Goal: Transaction & Acquisition: Purchase product/service

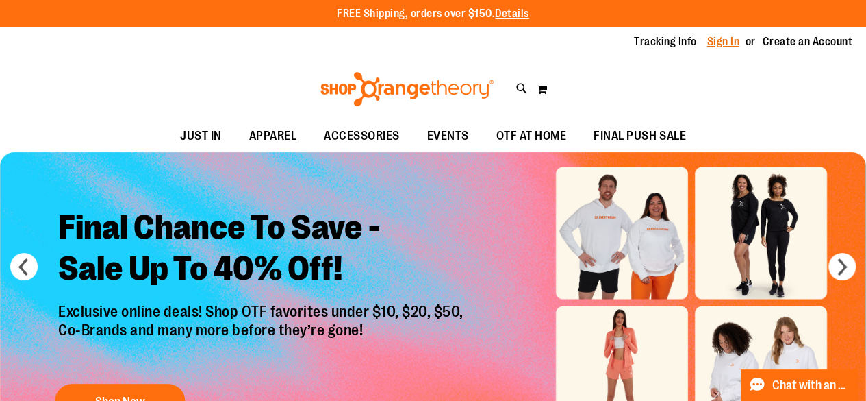
click at [730, 46] on link "Sign In" at bounding box center [724, 41] width 33 height 15
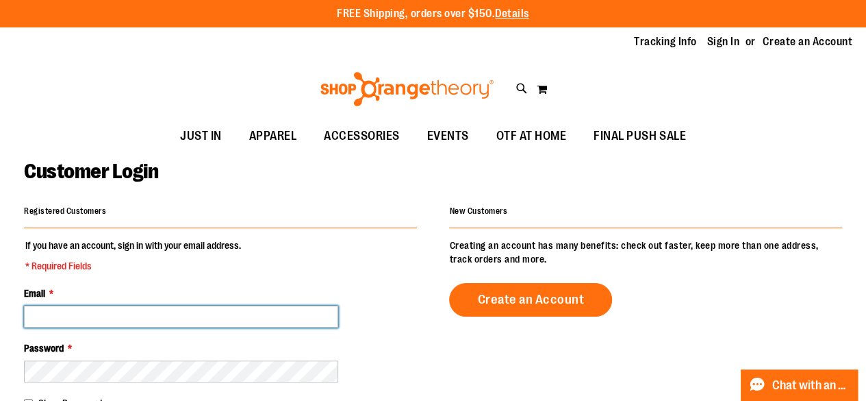
click at [112, 309] on input "Email *" at bounding box center [181, 316] width 314 height 22
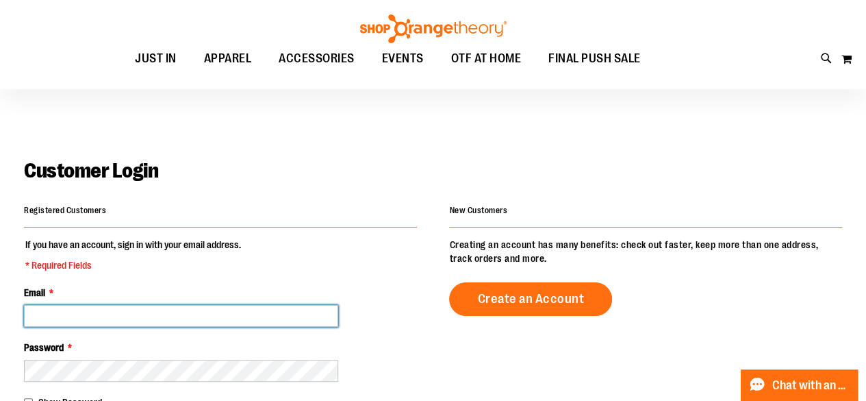
scroll to position [73, 0]
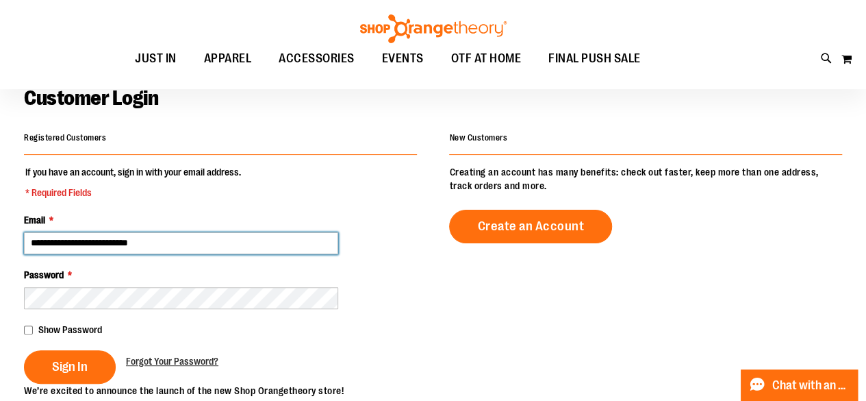
type input "**********"
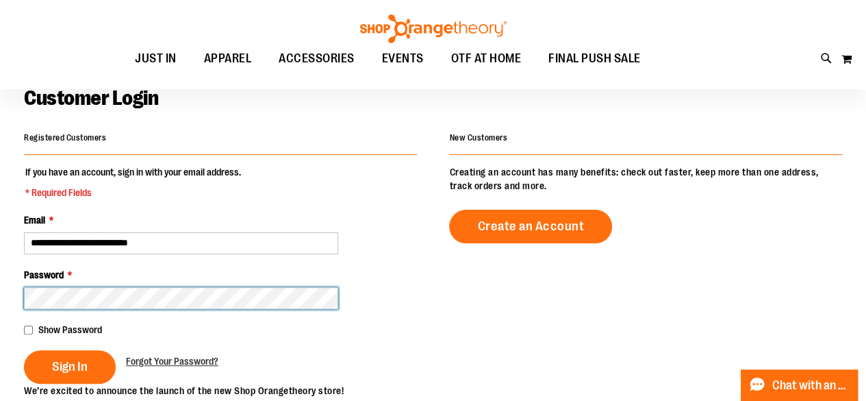
click at [24, 350] on button "Sign In" at bounding box center [70, 367] width 92 height 34
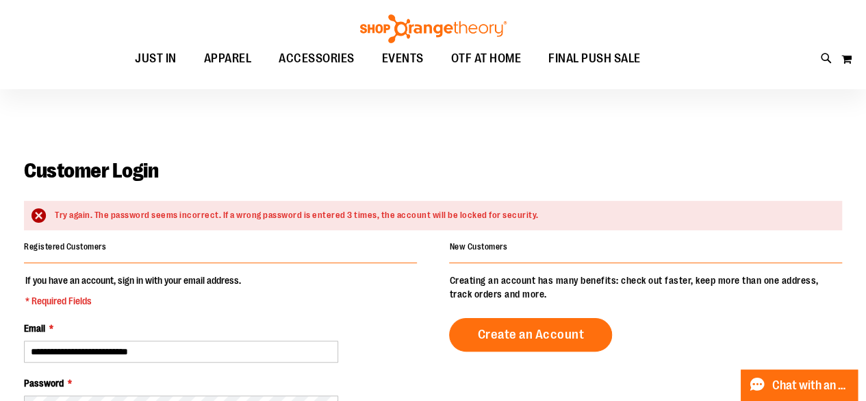
scroll to position [109, 0]
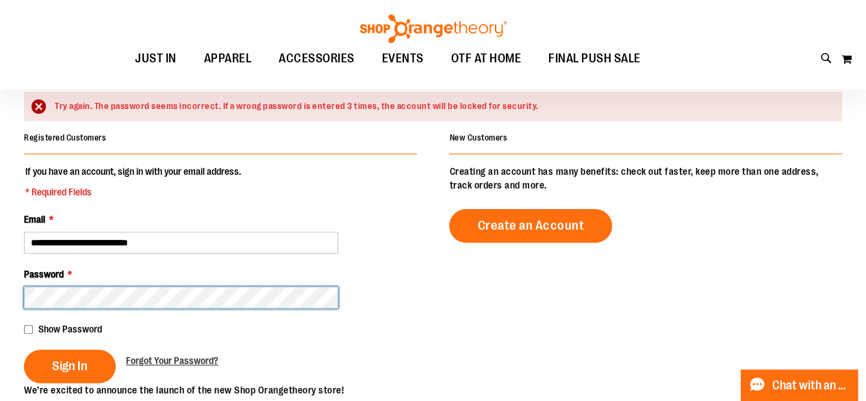
click at [24, 349] on button "Sign In" at bounding box center [70, 366] width 92 height 34
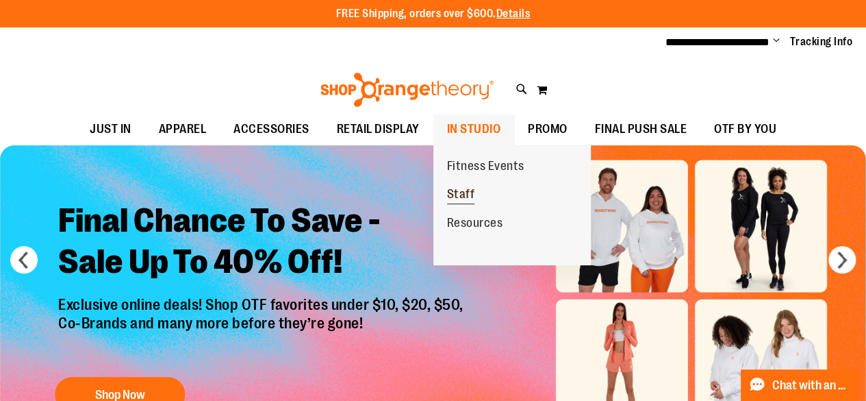
click at [460, 191] on span "Staff" at bounding box center [461, 195] width 28 height 17
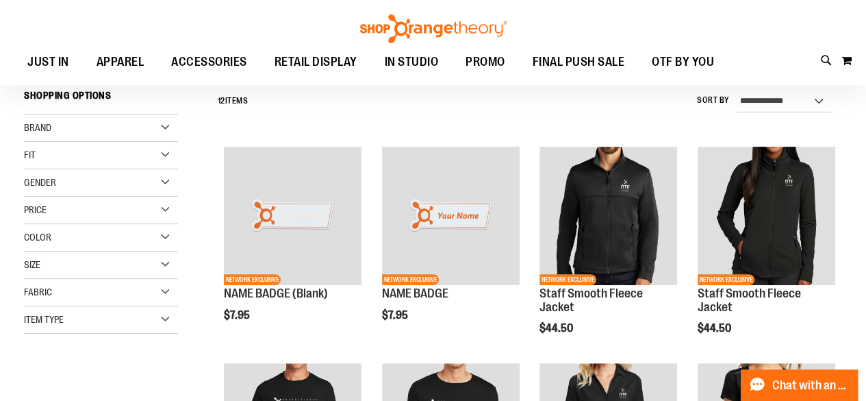
scroll to position [88, 0]
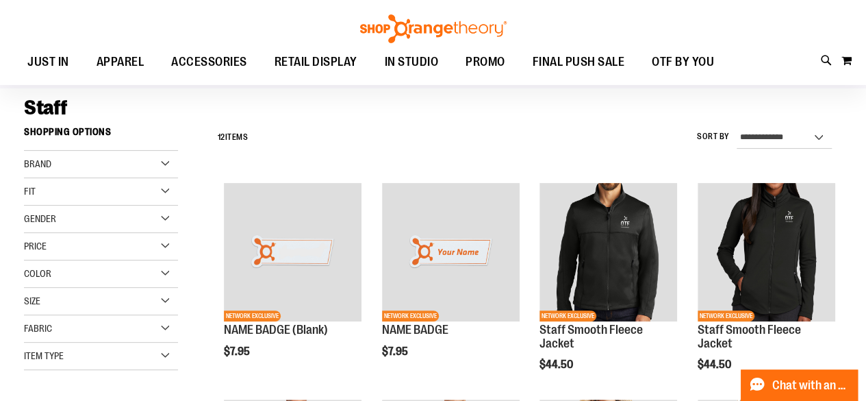
click at [160, 353] on div "Item Type" at bounding box center [101, 355] width 154 height 27
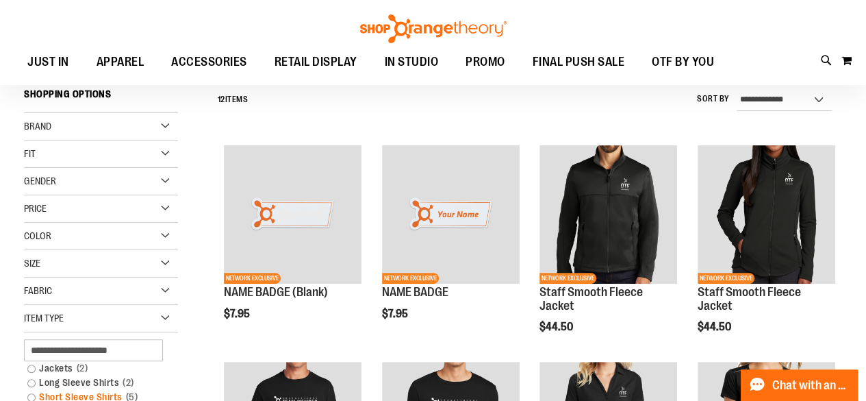
scroll to position [125, 0]
click at [100, 215] on div "Price" at bounding box center [101, 209] width 154 height 27
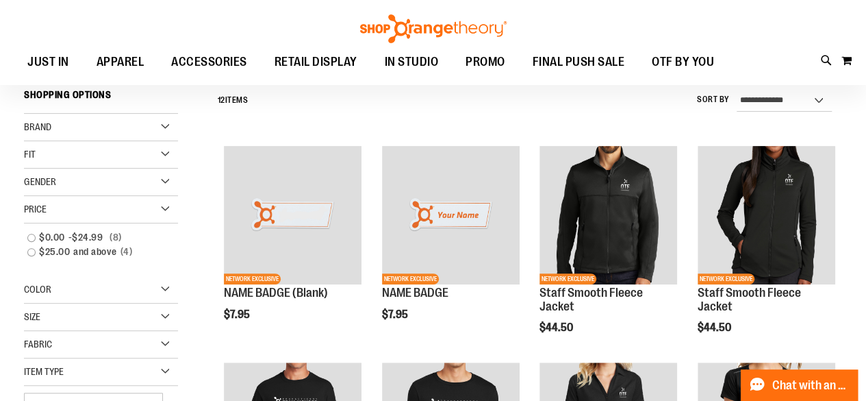
click at [100, 215] on div "Price" at bounding box center [101, 209] width 154 height 27
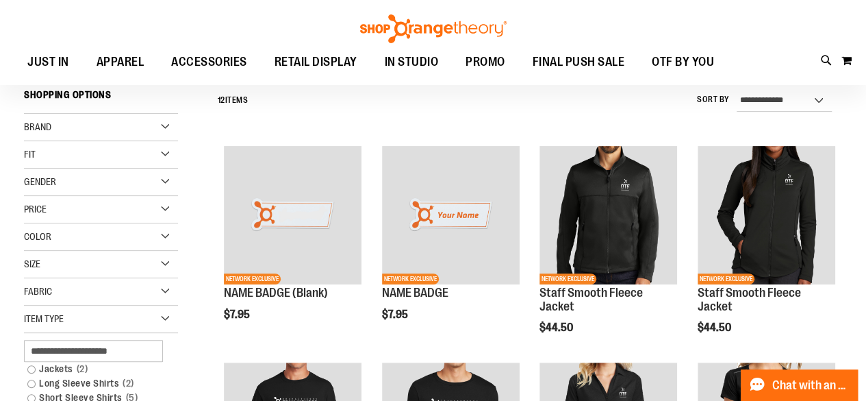
click at [91, 165] on div "Fit" at bounding box center [101, 154] width 154 height 27
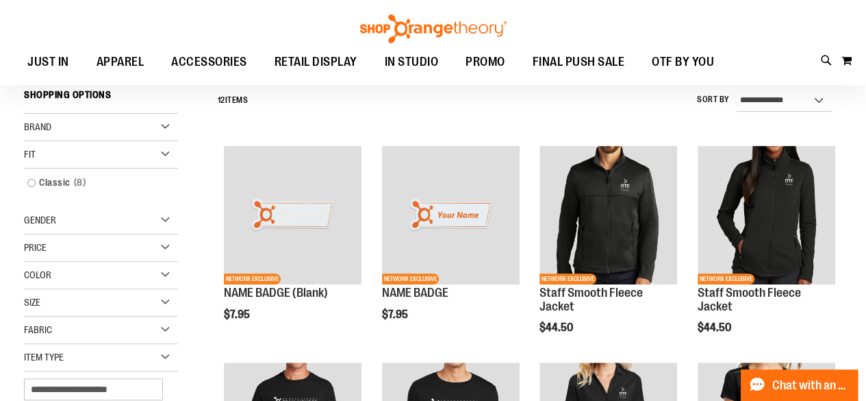
click at [90, 165] on div "Fit" at bounding box center [101, 154] width 154 height 27
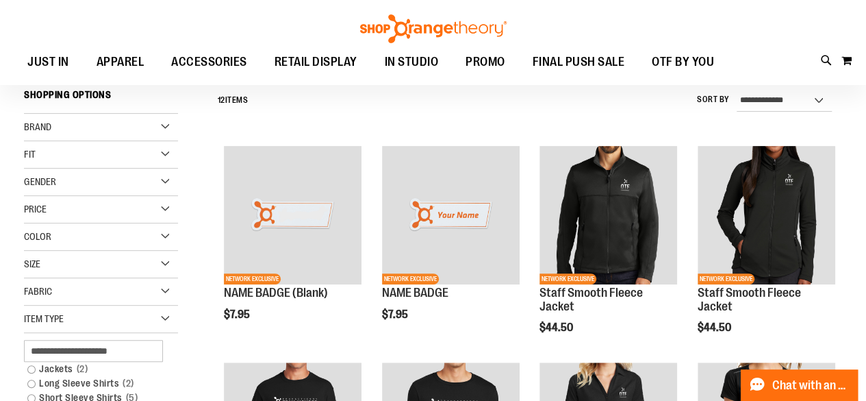
click at [78, 117] on div "Brand" at bounding box center [101, 127] width 154 height 27
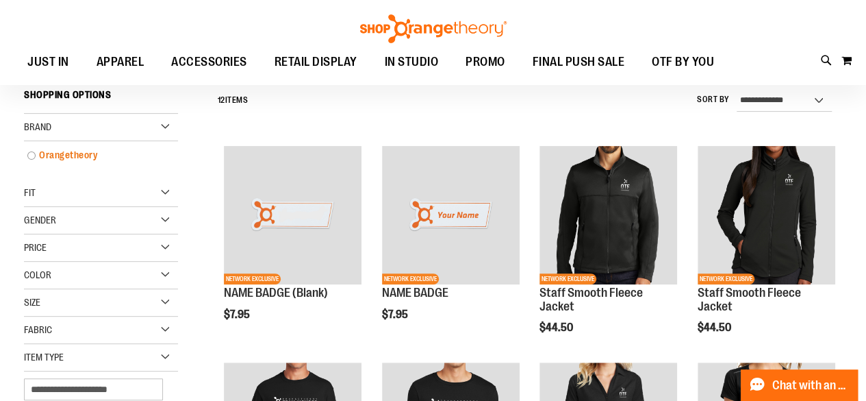
click at [63, 154] on link "Orangetheory" at bounding box center [95, 155] width 148 height 14
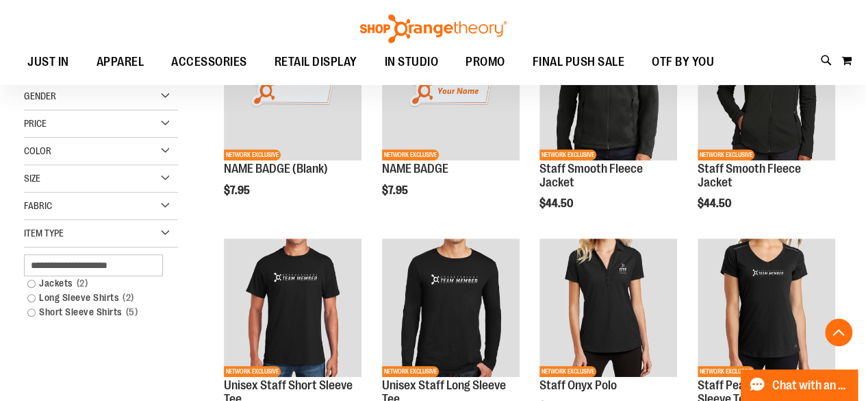
scroll to position [255, 0]
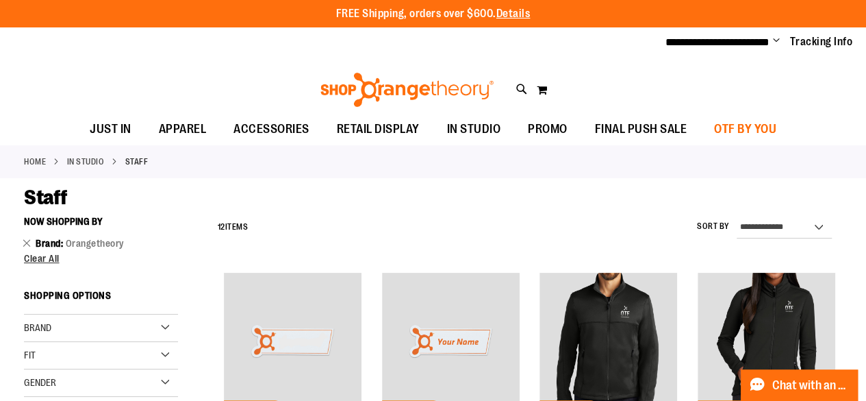
click at [710, 124] on link "OTF BY YOU" at bounding box center [746, 130] width 90 height 32
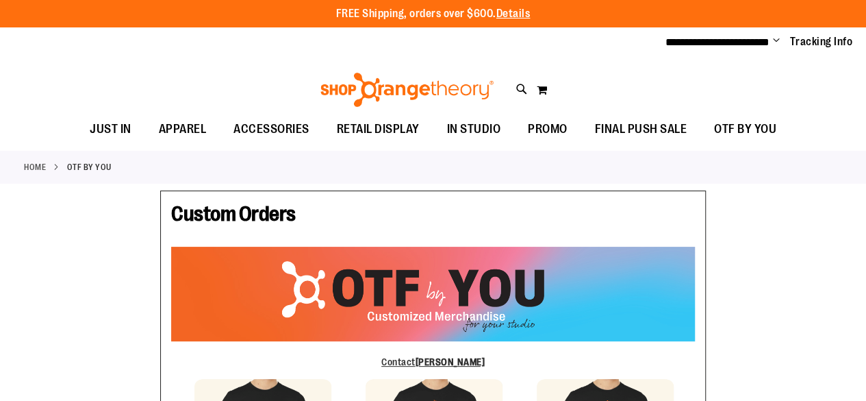
type input "******"
type input "********"
type input "**********"
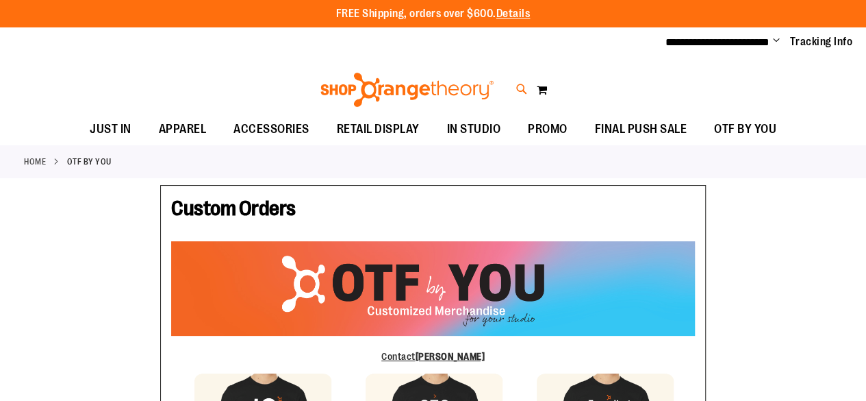
click at [518, 86] on icon at bounding box center [522, 90] width 12 height 16
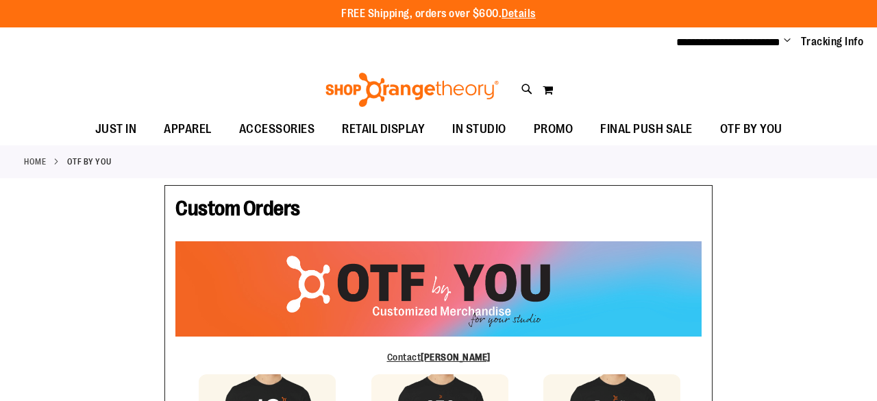
click at [434, 71] on input "Search" at bounding box center [438, 77] width 692 height 45
type input "*****"
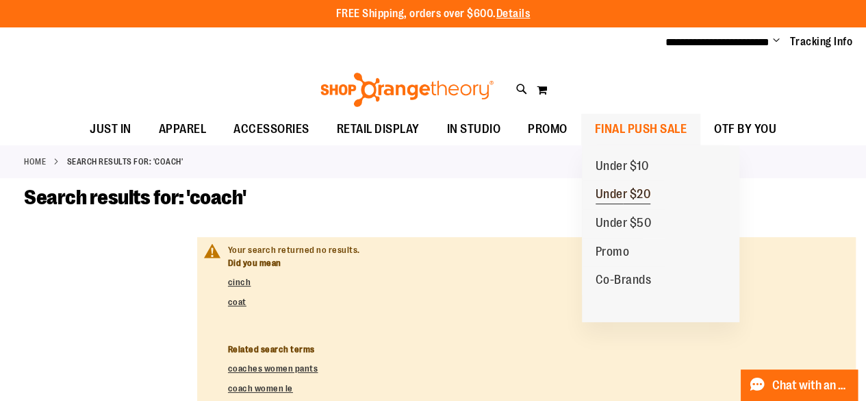
click at [613, 192] on span "Under $20" at bounding box center [623, 195] width 55 height 17
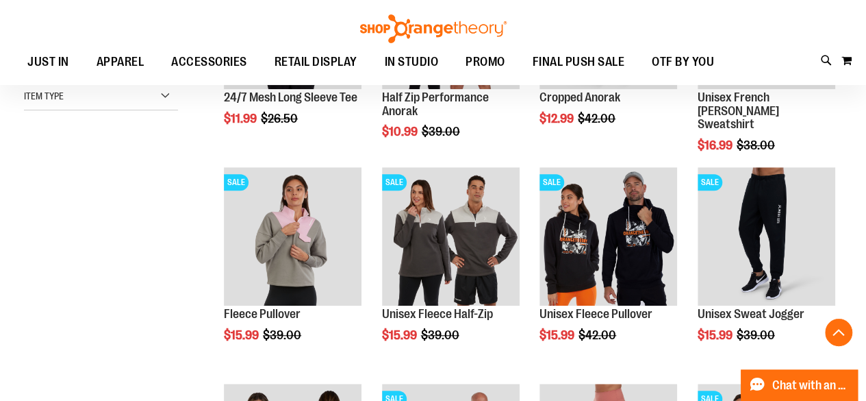
scroll to position [327, 0]
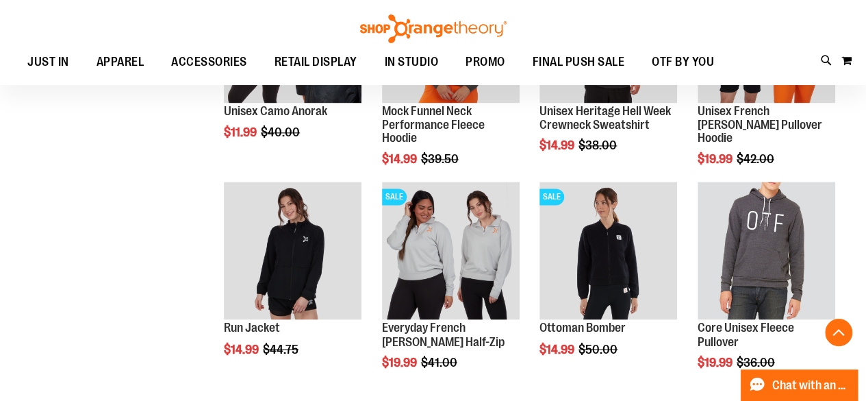
scroll to position [967, 0]
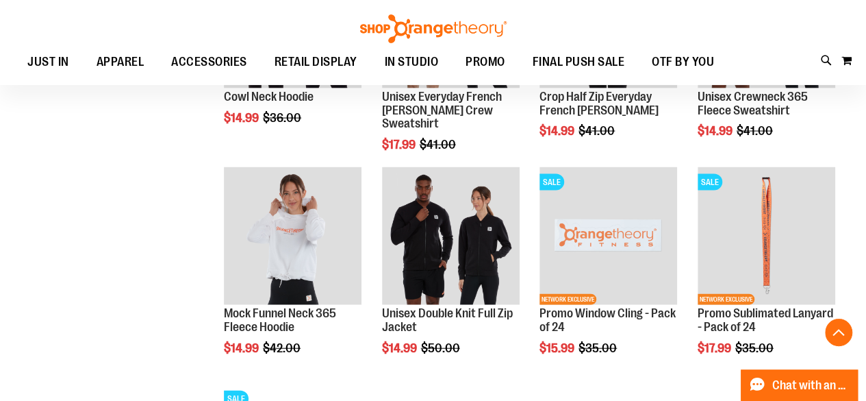
scroll to position [1403, 0]
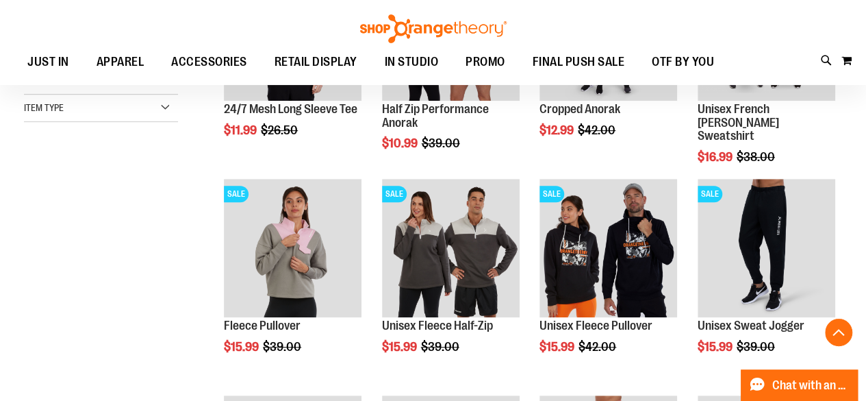
scroll to position [310, 0]
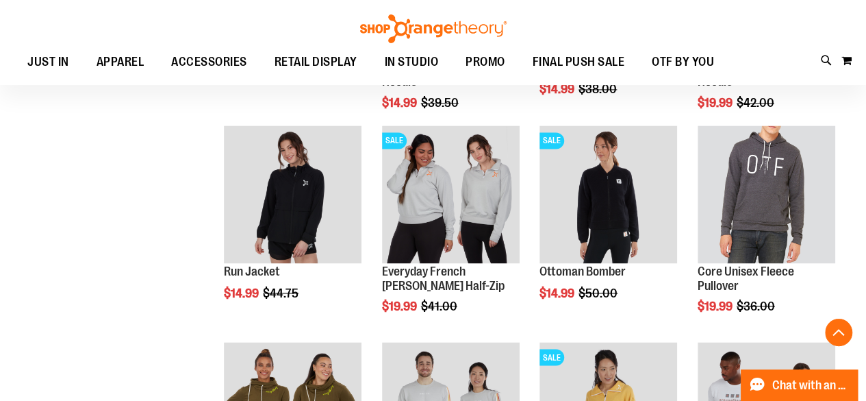
scroll to position [1013, 0]
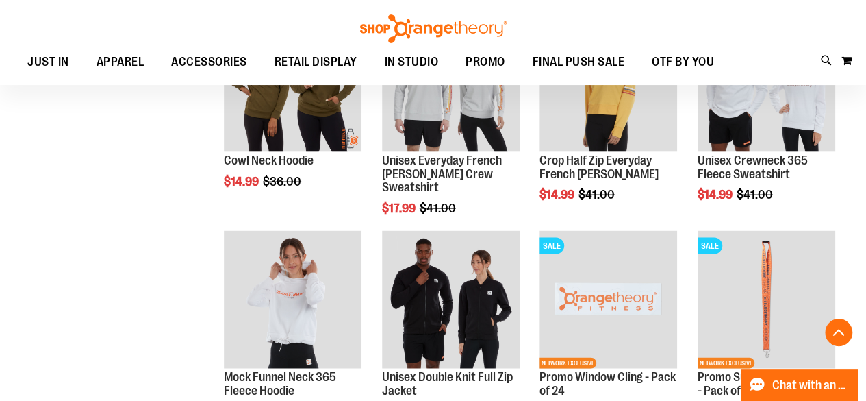
scroll to position [1339, 0]
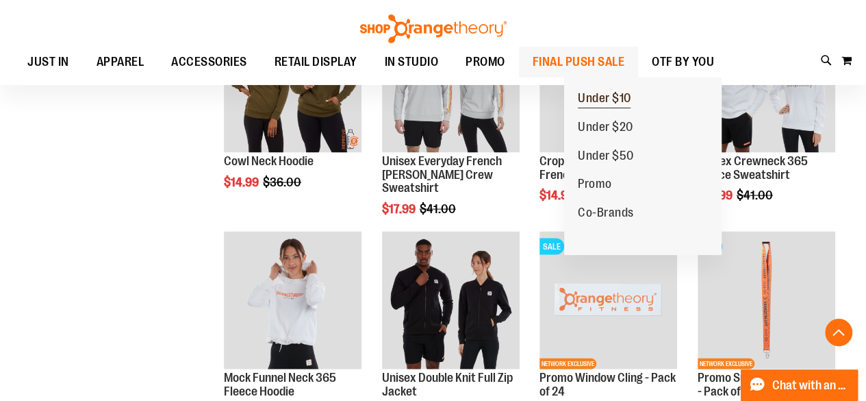
click at [605, 100] on span "Under $10" at bounding box center [604, 99] width 53 height 17
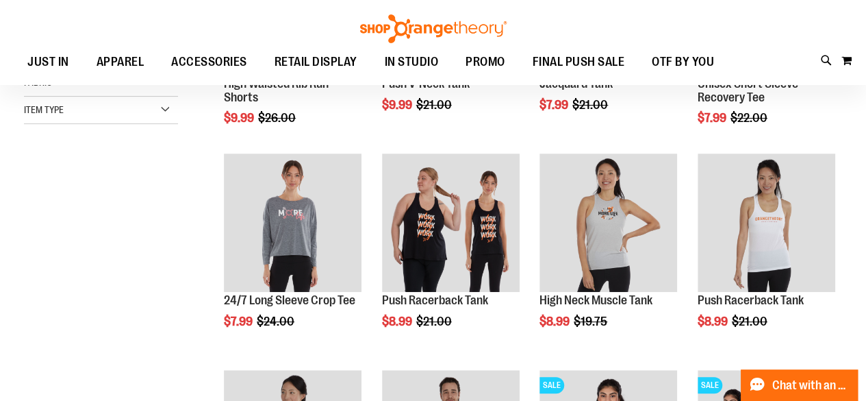
scroll to position [192, 0]
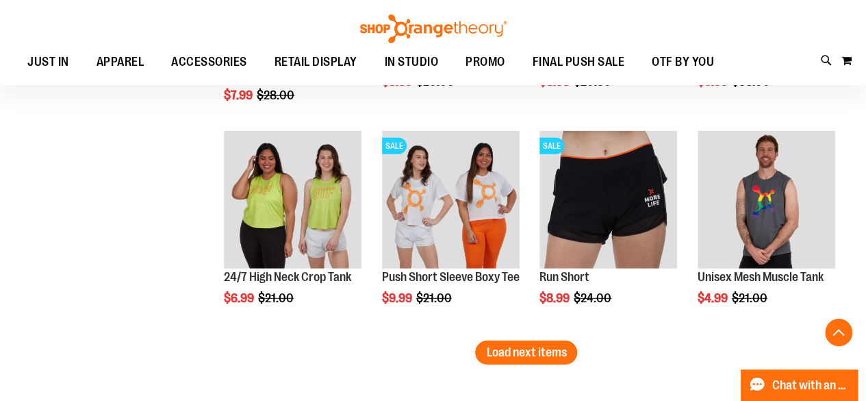
scroll to position [1777, 0]
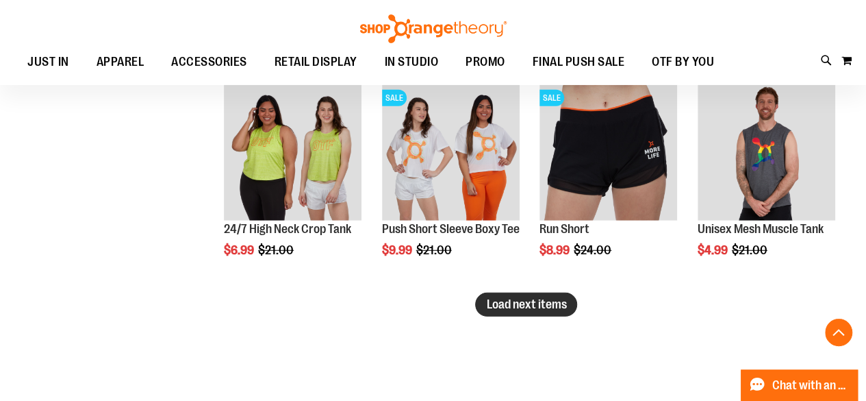
click at [515, 302] on span "Load next items" at bounding box center [526, 304] width 80 height 14
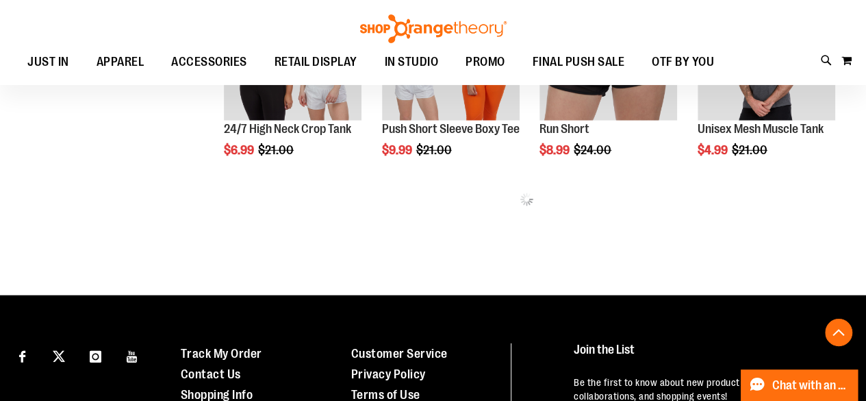
scroll to position [1881, 0]
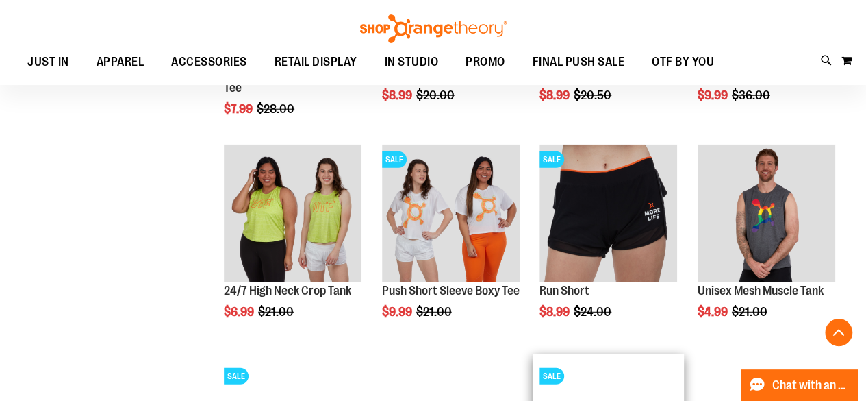
scroll to position [1714, 0]
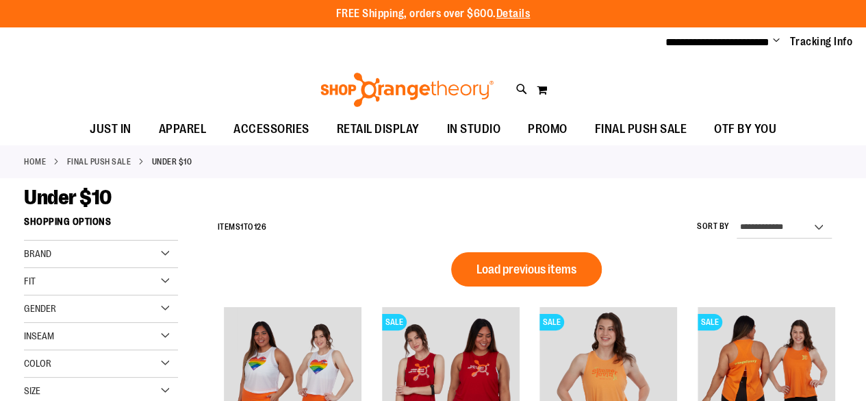
scroll to position [946, 0]
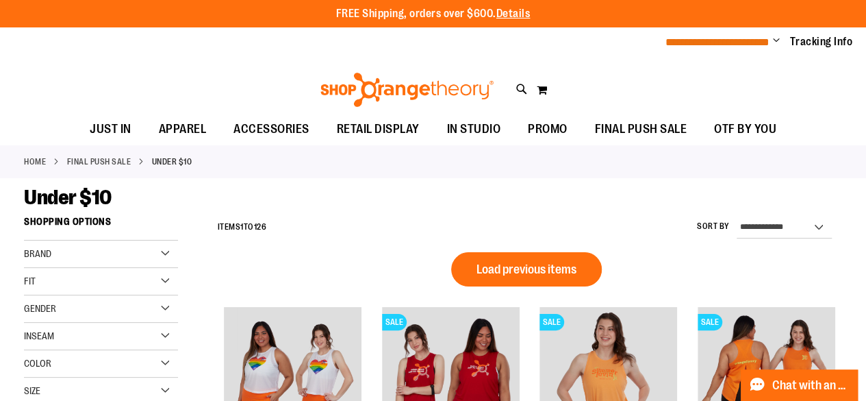
click at [768, 45] on span "**********" at bounding box center [718, 42] width 104 height 10
click at [770, 44] on span "**********" at bounding box center [718, 42] width 104 height 10
click at [775, 42] on span "Change" at bounding box center [776, 41] width 7 height 13
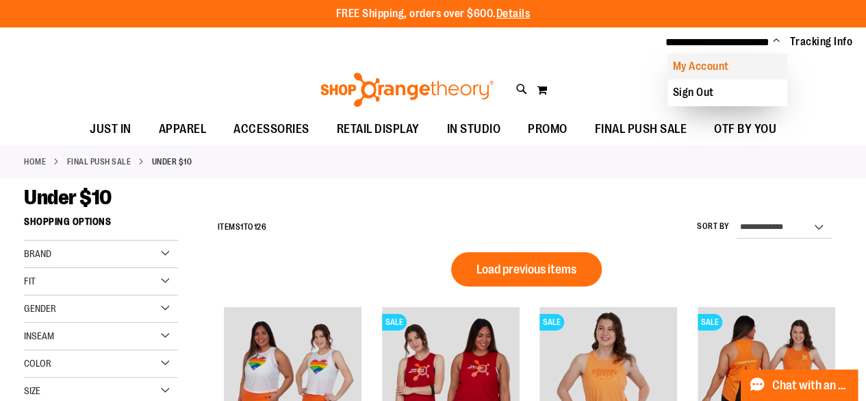
click at [701, 71] on link "My Account" at bounding box center [728, 66] width 120 height 26
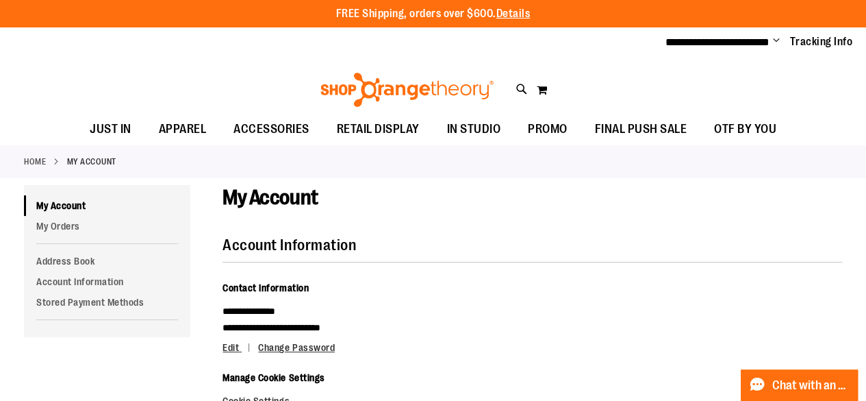
click at [778, 40] on span "Change" at bounding box center [776, 41] width 7 height 13
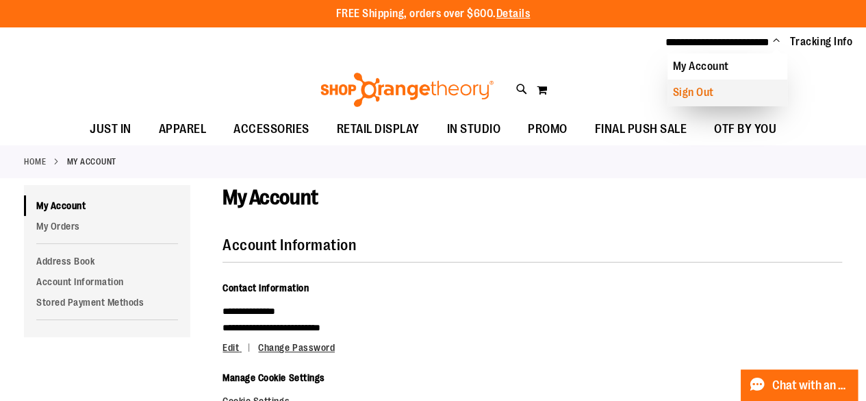
click at [701, 86] on link "Sign Out" at bounding box center [728, 92] width 120 height 26
